Goal: Task Accomplishment & Management: Manage account settings

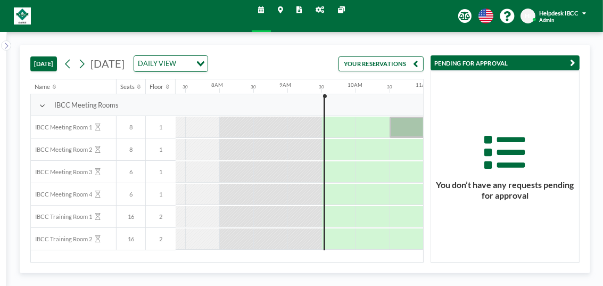
scroll to position [0, 511]
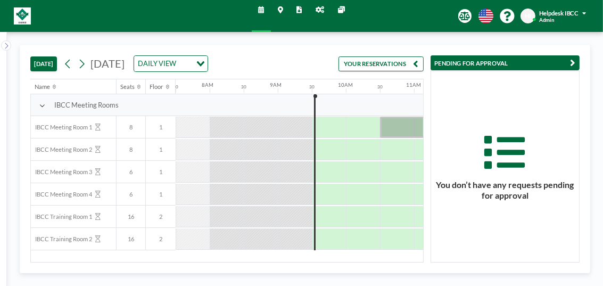
click at [388, 62] on button "YOUR RESERVATIONS" at bounding box center [381, 63] width 85 height 15
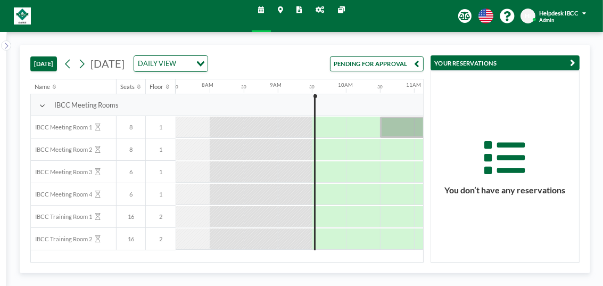
click at [390, 71] on button "PENDING FOR APPROVAL" at bounding box center [377, 63] width 94 height 15
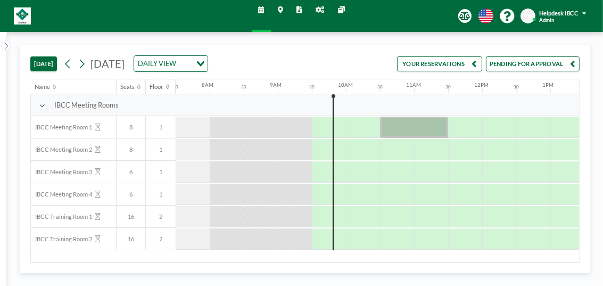
click at [537, 67] on button "PENDING FOR APPROVAL" at bounding box center [533, 63] width 94 height 15
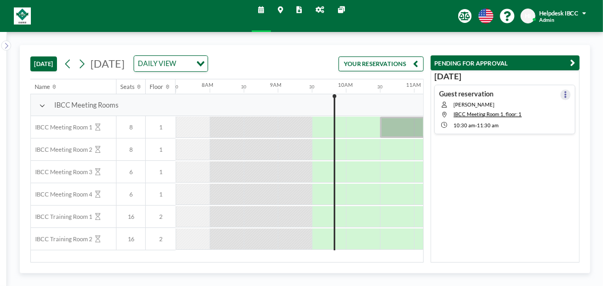
click at [561, 95] on button at bounding box center [566, 94] width 10 height 10
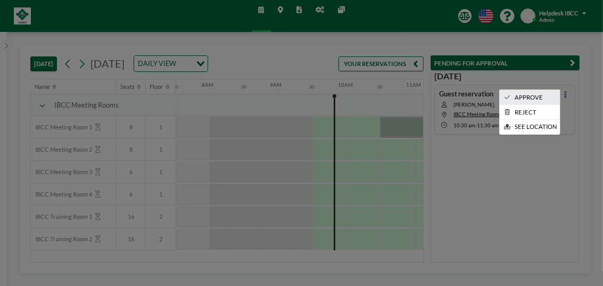
click at [535, 94] on li "APPROVE" at bounding box center [530, 97] width 60 height 14
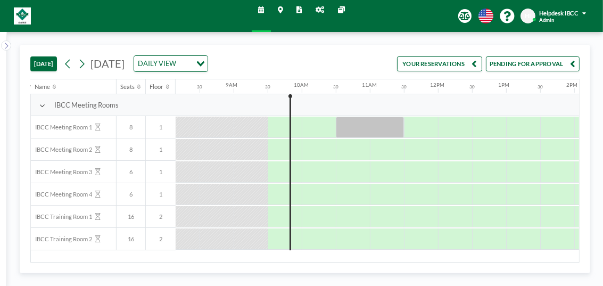
scroll to position [0, 565]
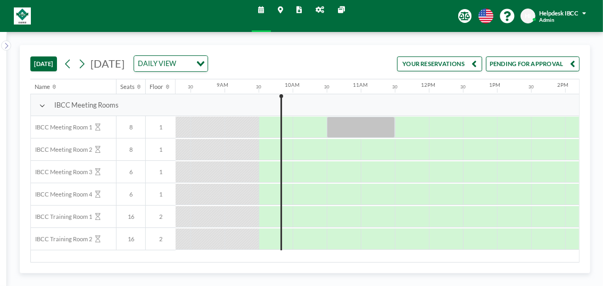
click at [526, 67] on button "PENDING FOR APPROVAL" at bounding box center [533, 63] width 94 height 15
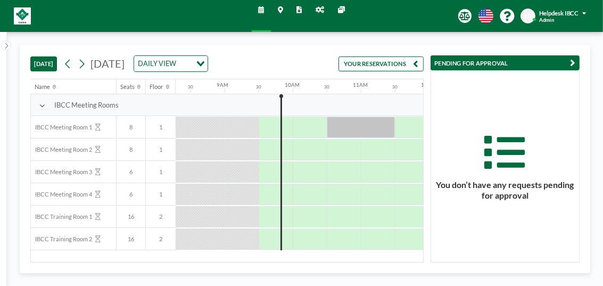
click at [389, 66] on button "YOUR RESERVATIONS" at bounding box center [381, 63] width 85 height 15
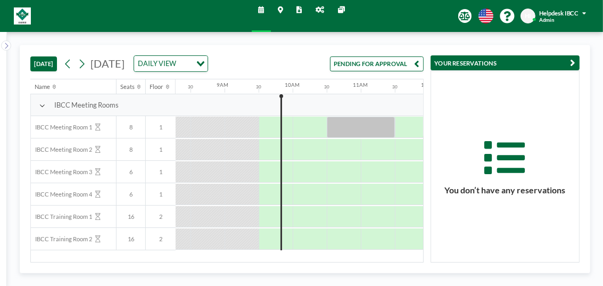
click at [388, 69] on button "PENDING FOR APPROVAL" at bounding box center [377, 63] width 94 height 15
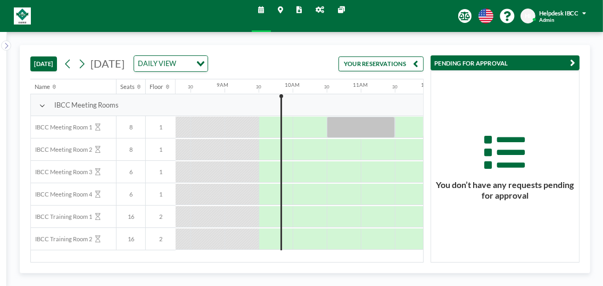
click at [390, 67] on button "YOUR RESERVATIONS" at bounding box center [381, 63] width 85 height 15
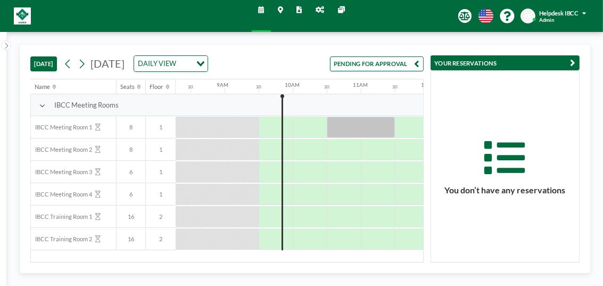
click at [367, 71] on button "PENDING FOR APPROVAL" at bounding box center [377, 63] width 94 height 15
